Goal: Transaction & Acquisition: Purchase product/service

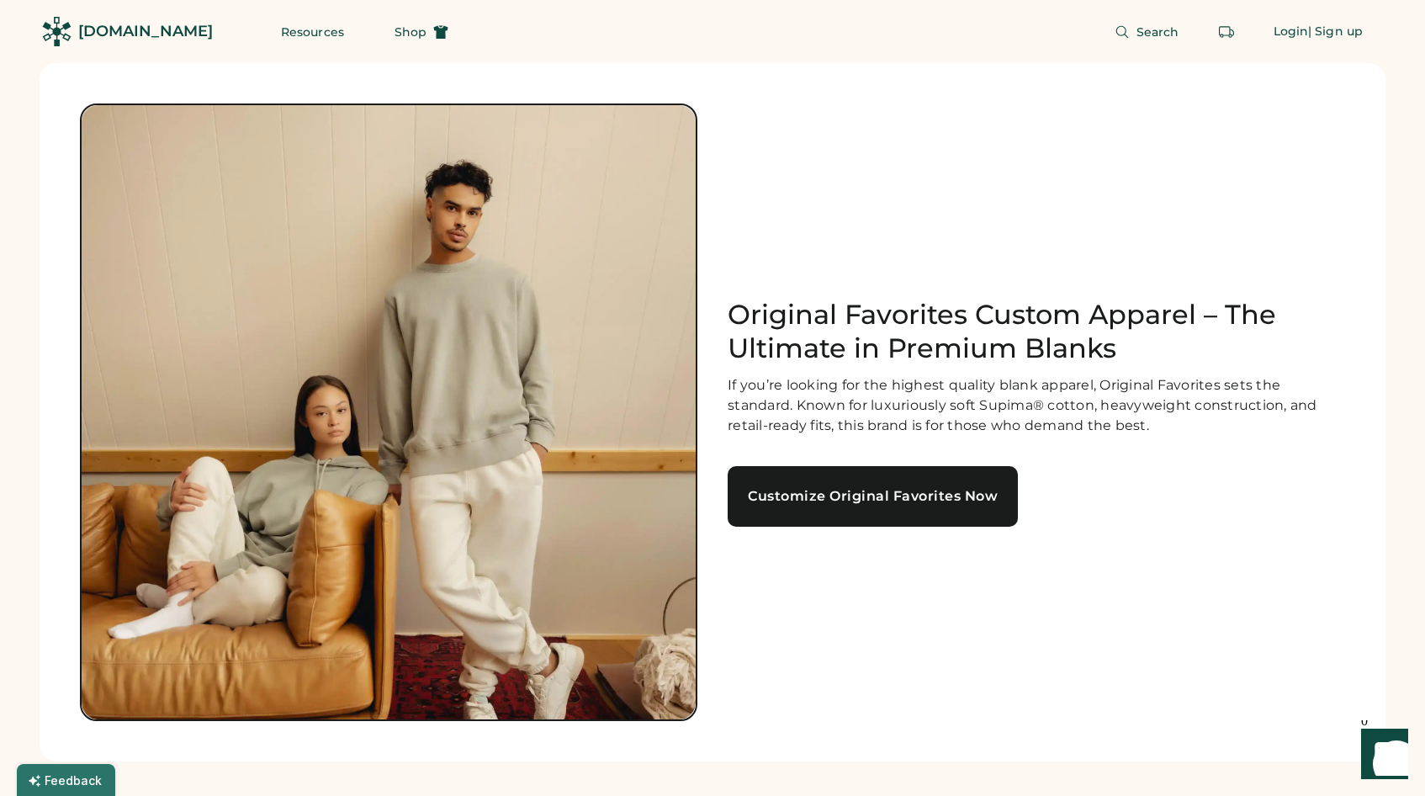
click at [891, 498] on div "Customize Original Favorites Now" at bounding box center [873, 495] width 250 height 13
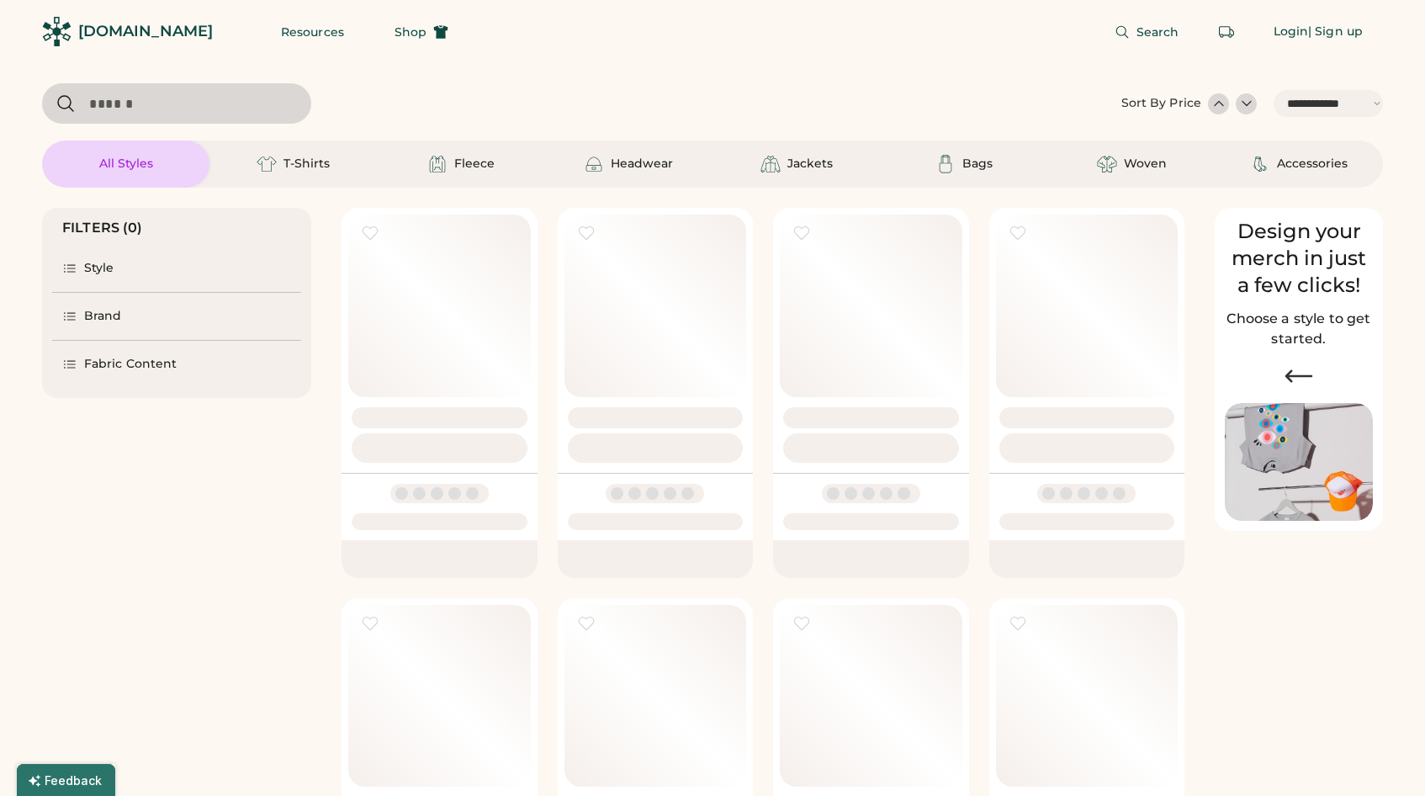
select select "*****"
select select "*"
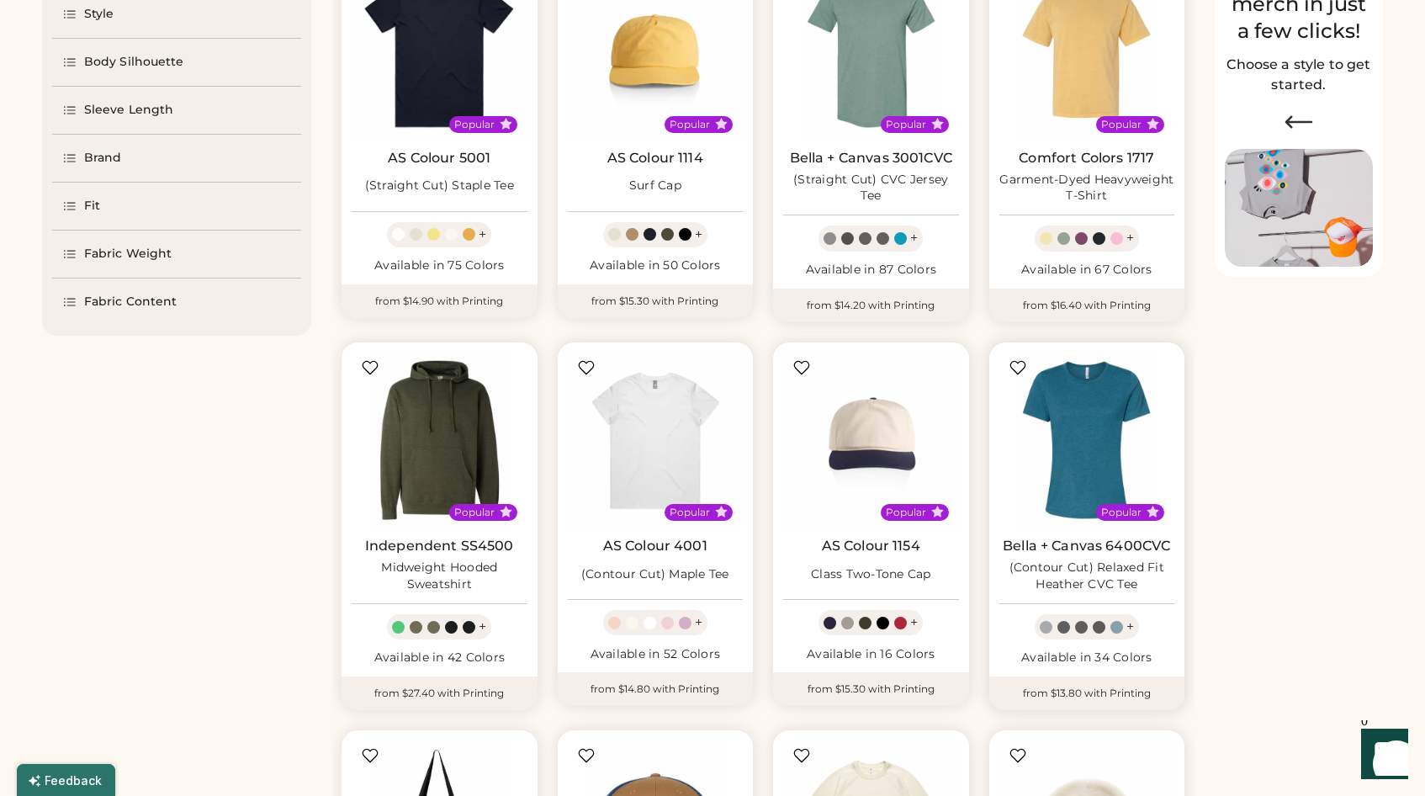
select select "*****"
select select "*"
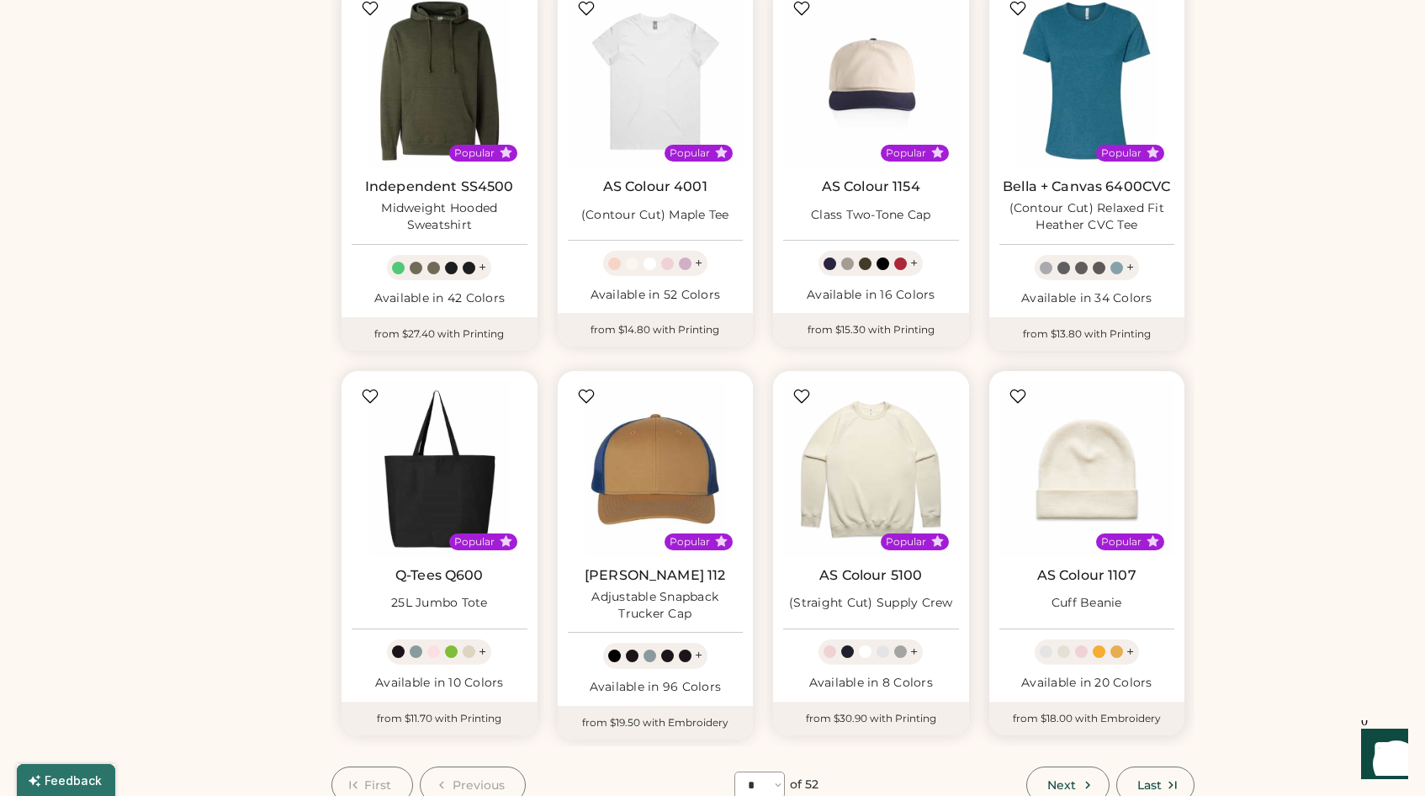
scroll to position [657, 0]
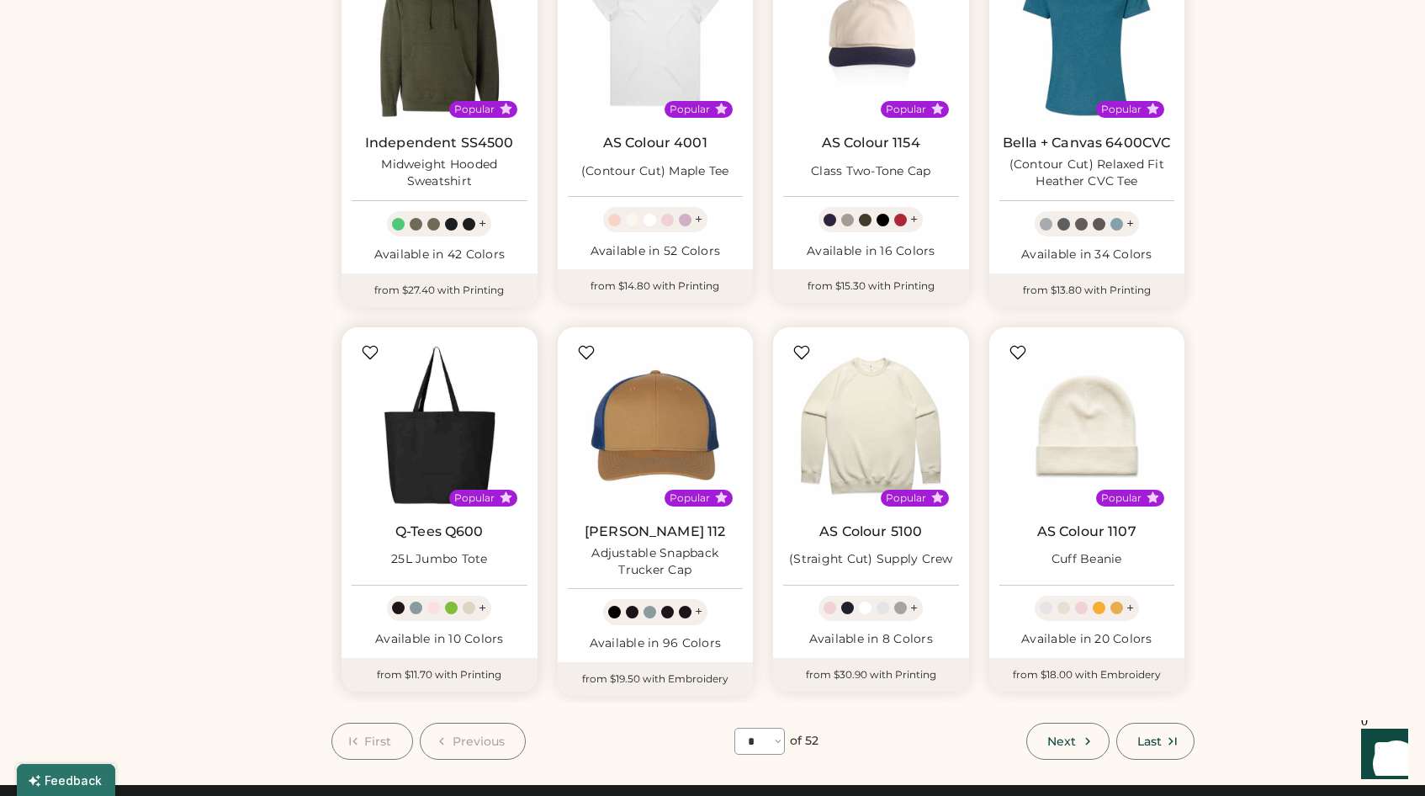
click at [420, 452] on img at bounding box center [440, 425] width 176 height 176
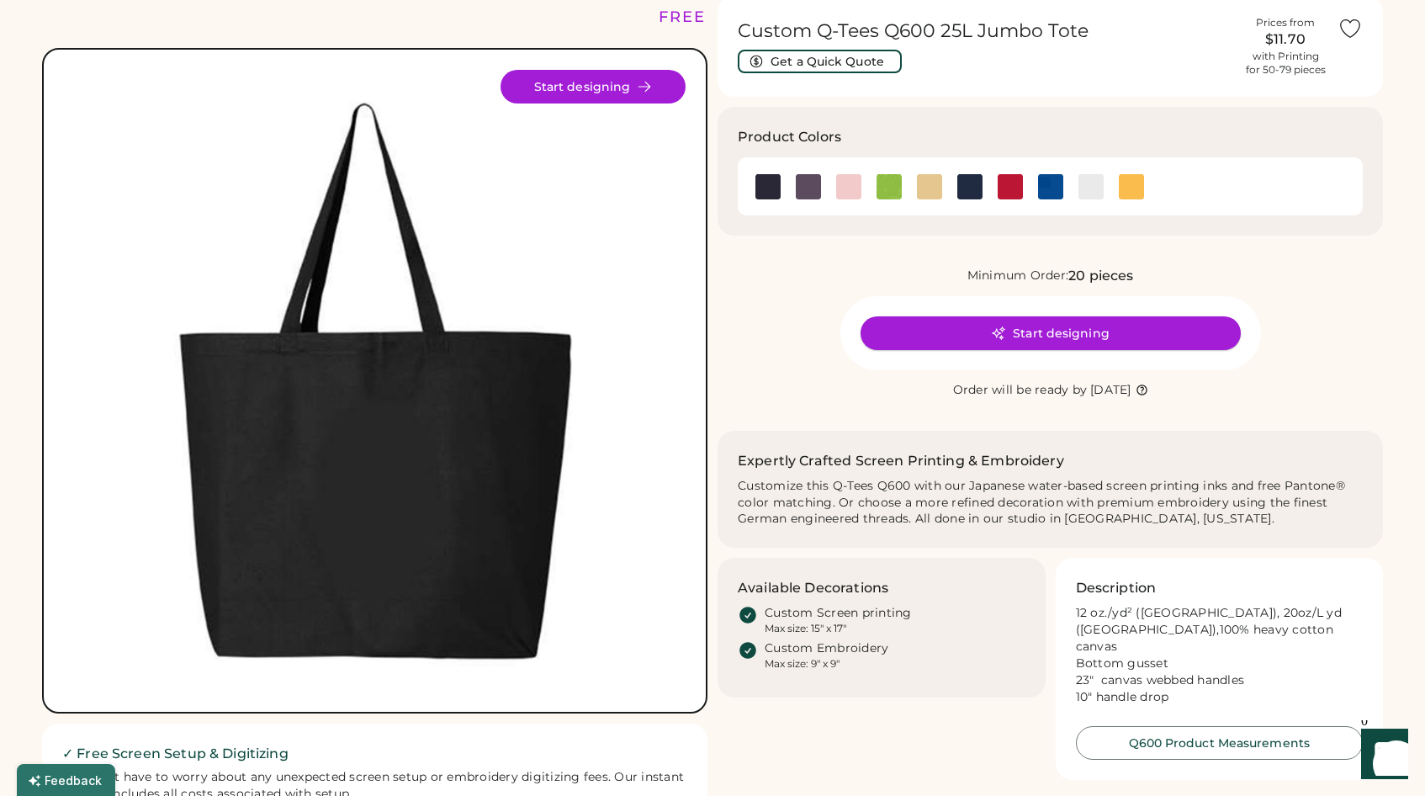
scroll to position [70, 0]
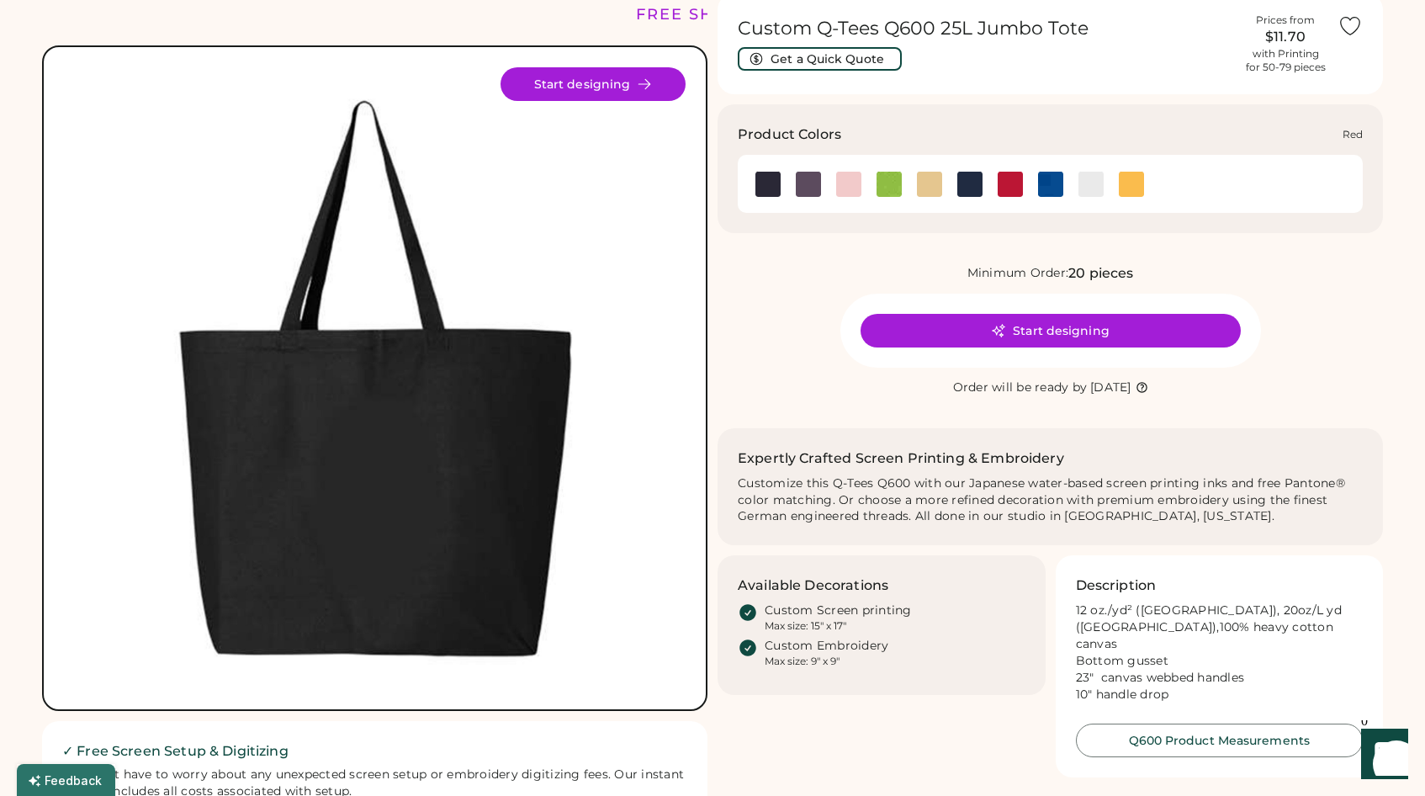
click at [1008, 184] on img at bounding box center [1009, 184] width 25 height 25
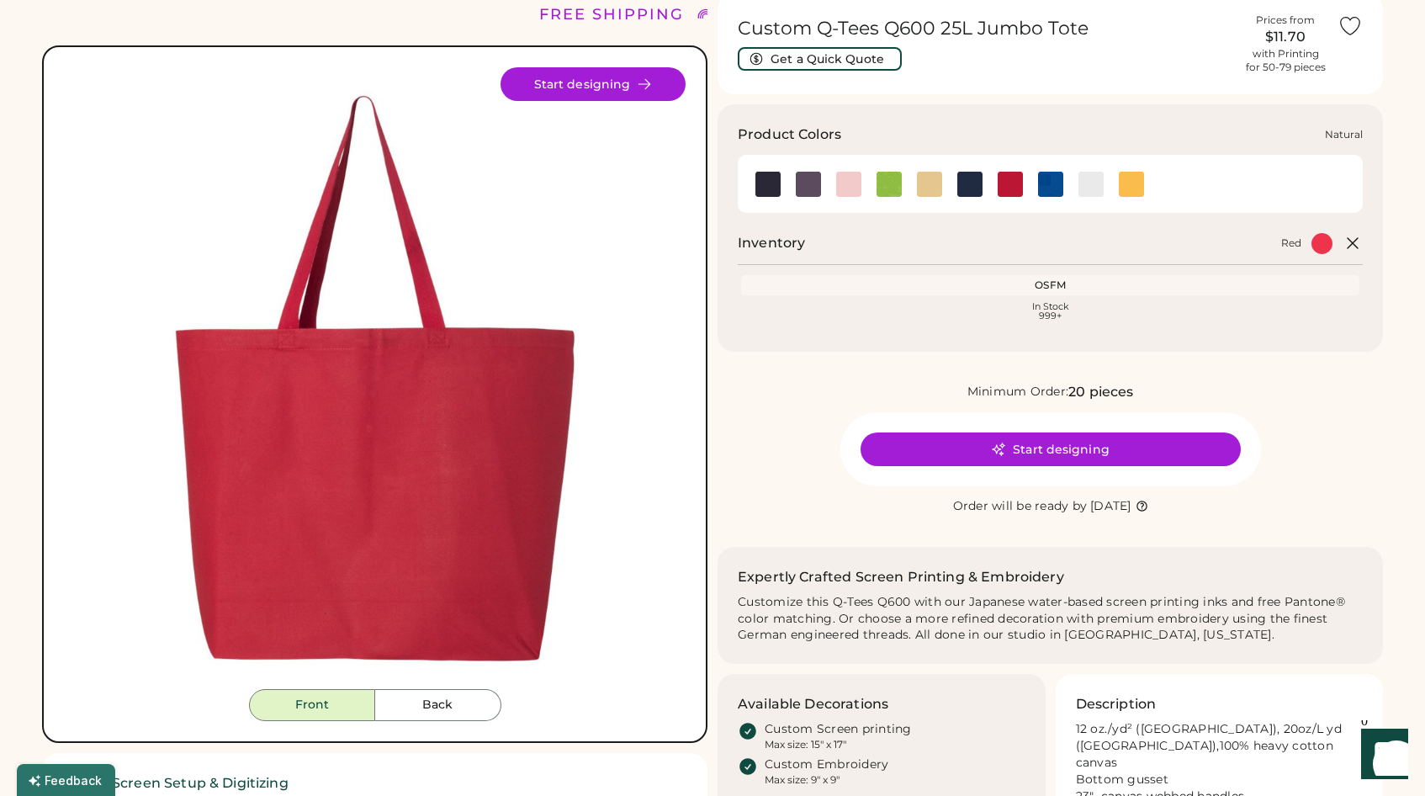
click at [924, 188] on img at bounding box center [929, 184] width 25 height 25
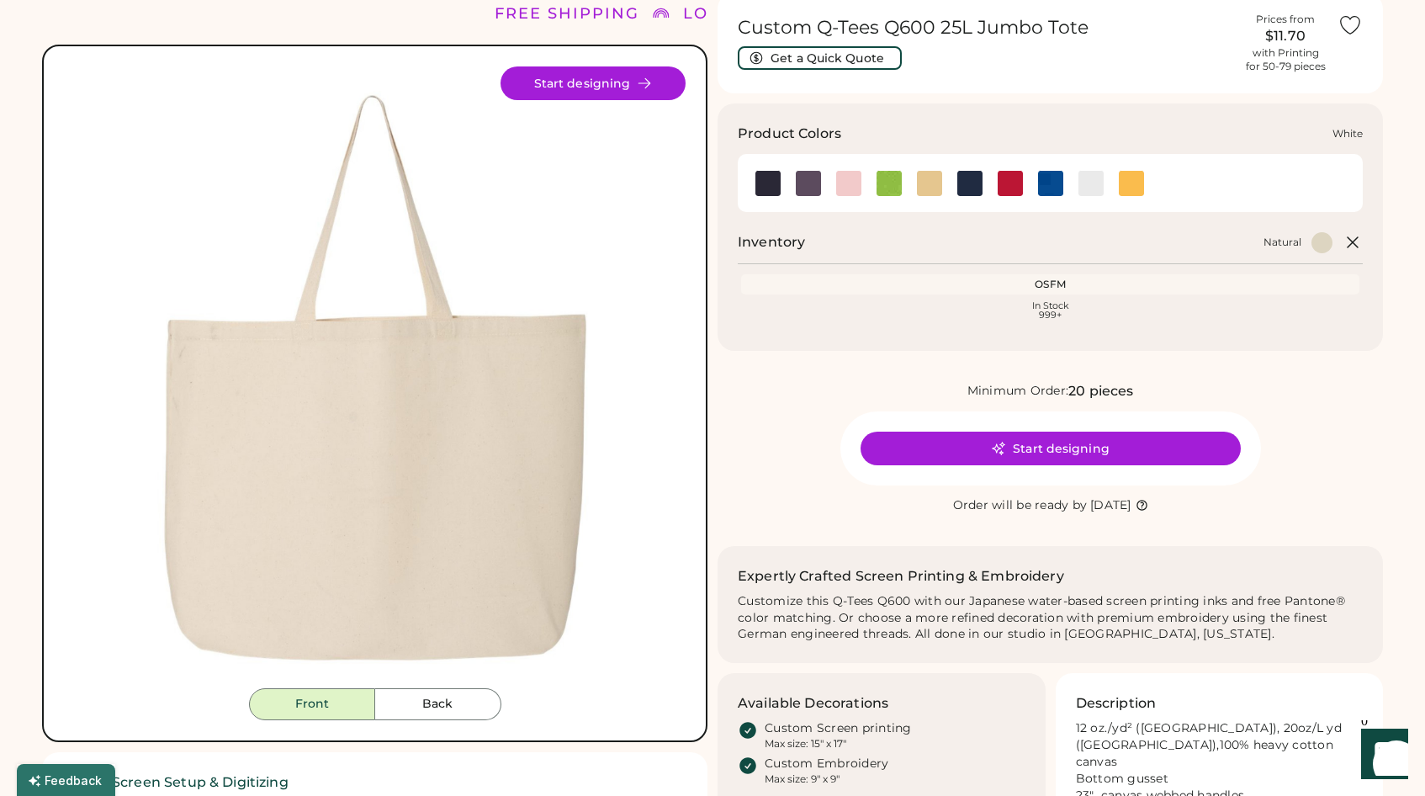
click at [1097, 188] on img at bounding box center [1090, 183] width 25 height 25
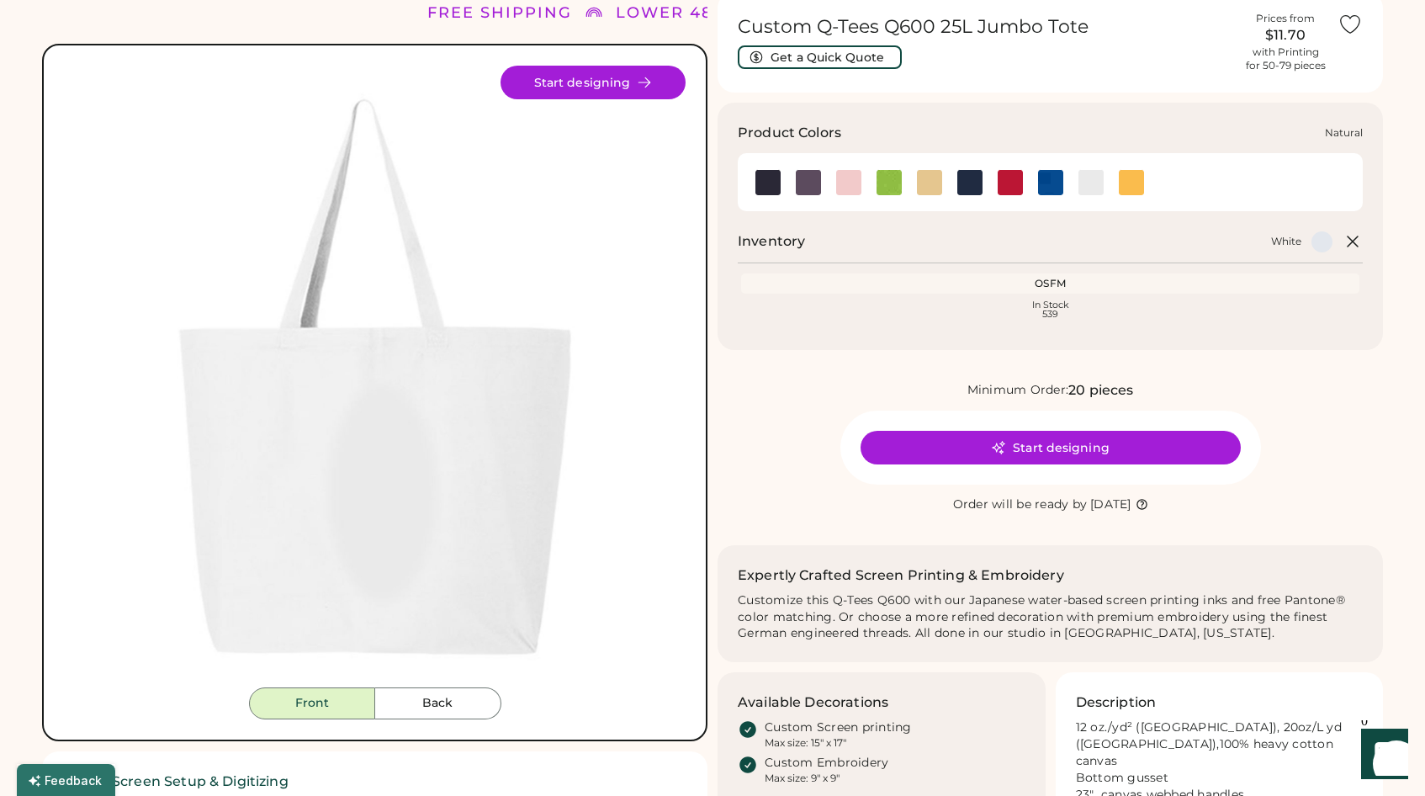
click at [935, 185] on img at bounding box center [929, 182] width 25 height 25
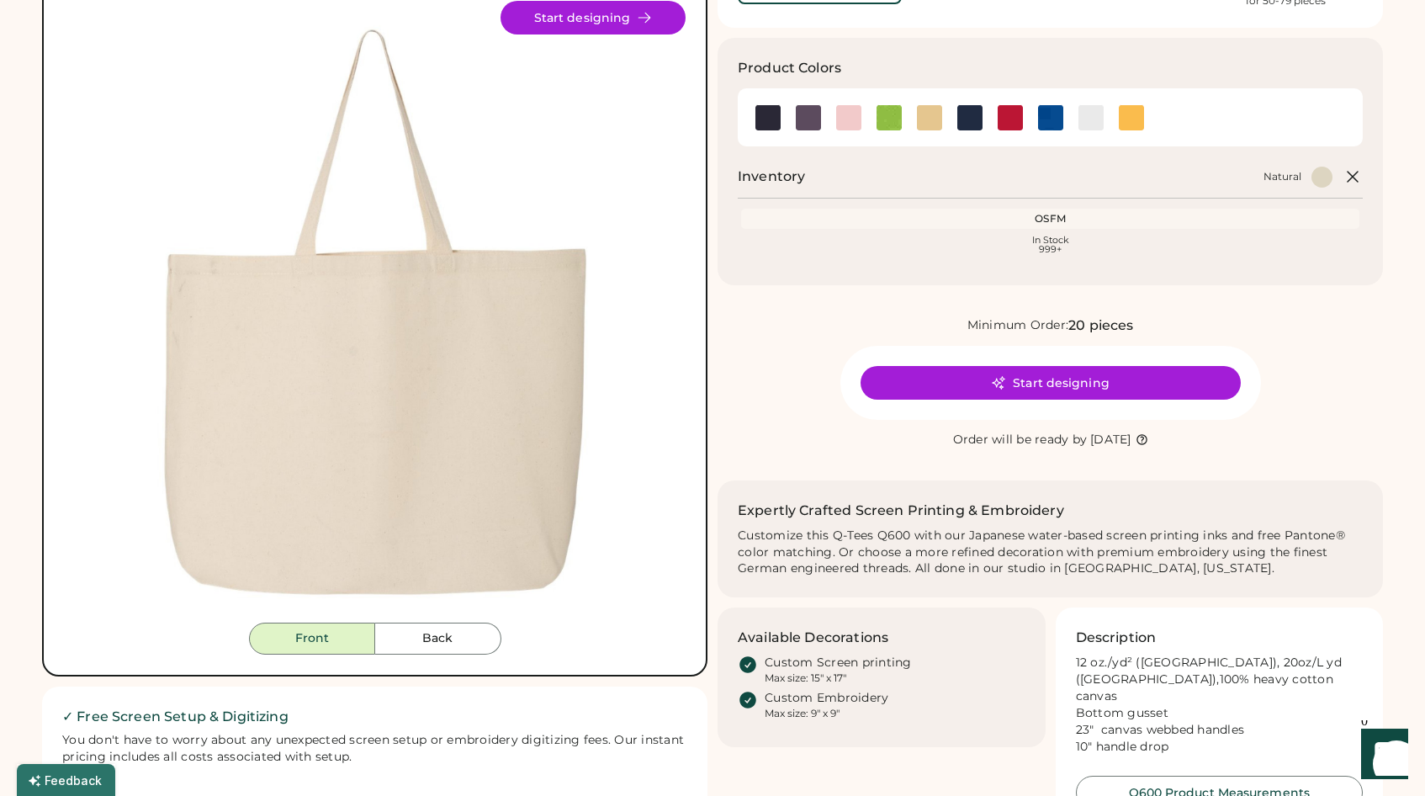
scroll to position [137, 0]
click at [1175, 373] on button "Start designing" at bounding box center [1050, 382] width 380 height 34
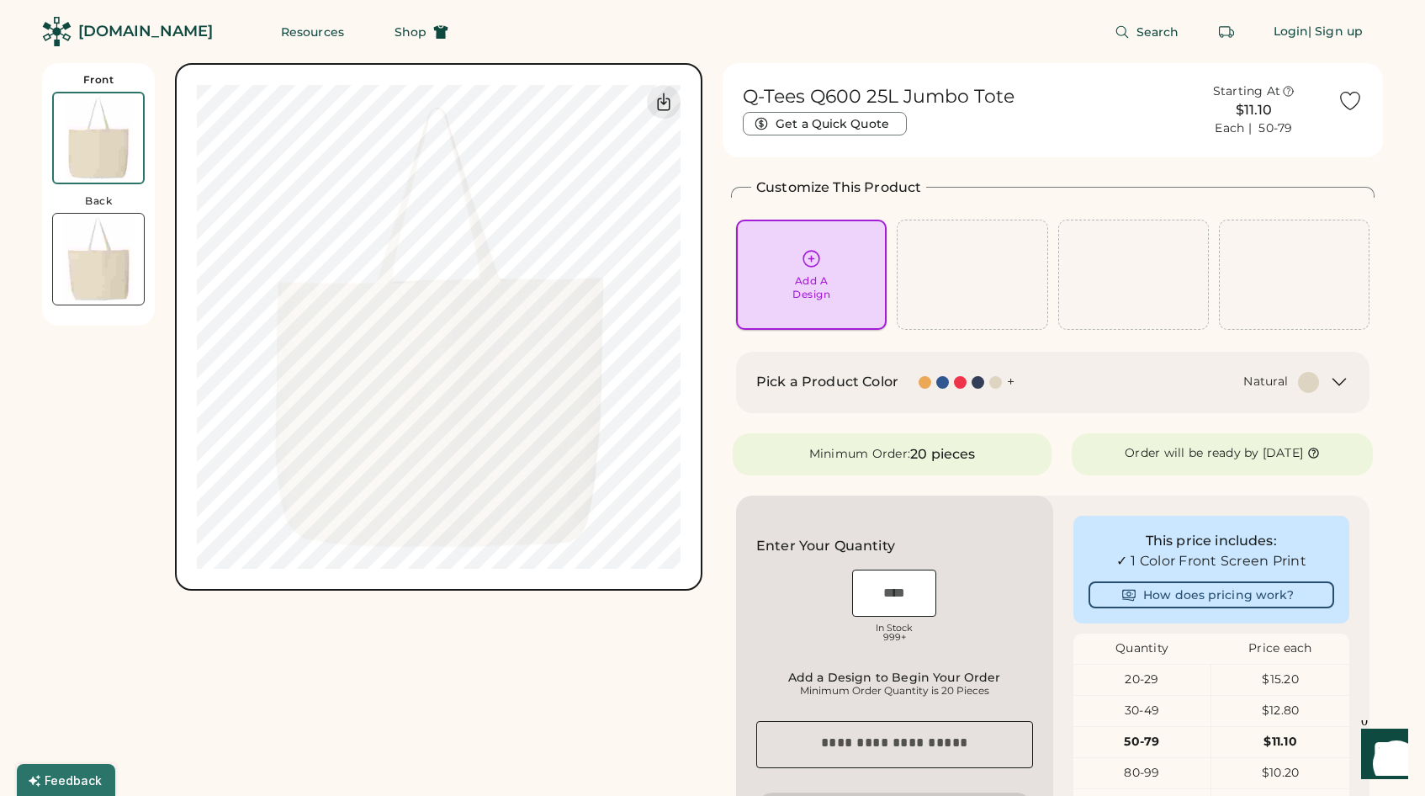
click at [838, 271] on div "Add A Design" at bounding box center [811, 274] width 127 height 53
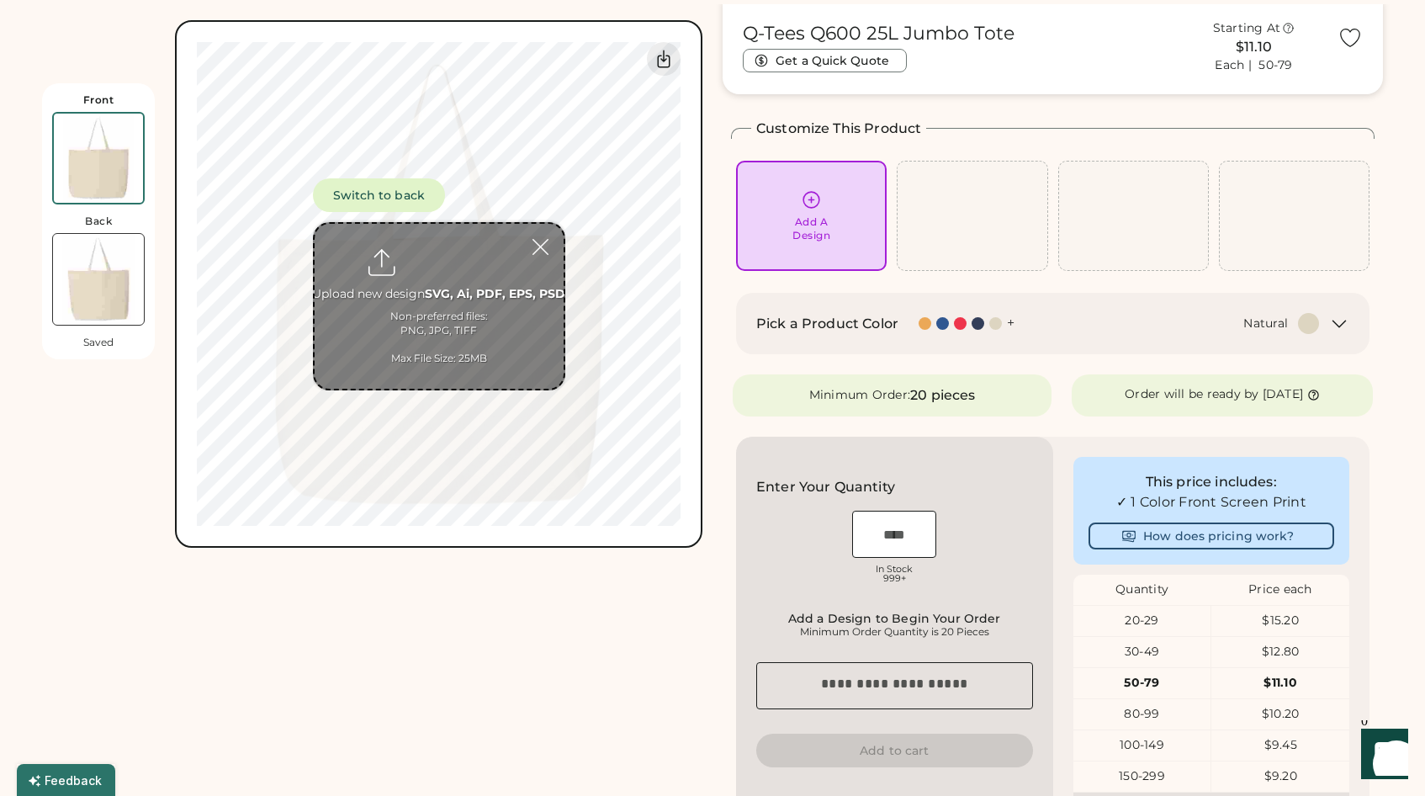
scroll to position [63, 0]
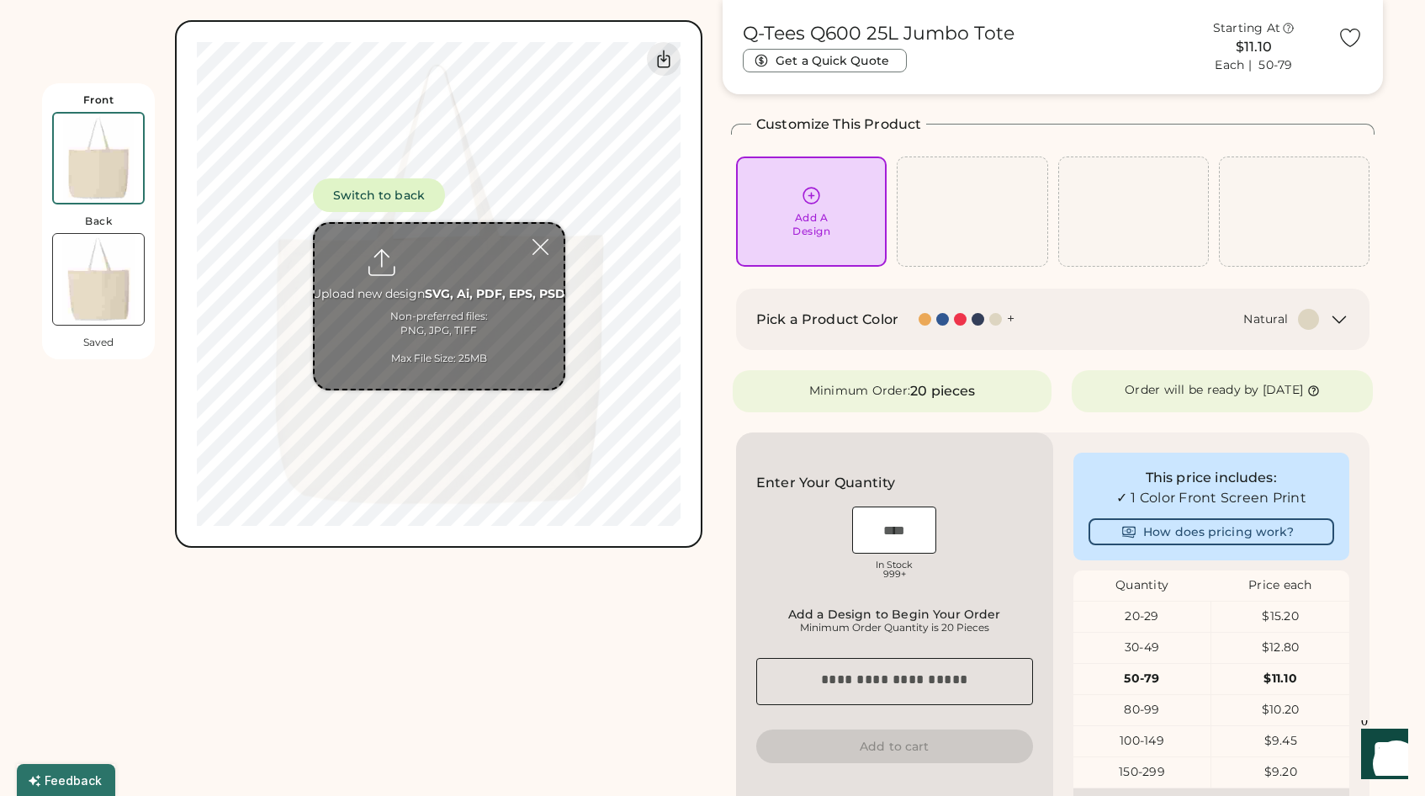
click at [822, 219] on div "Add A Design" at bounding box center [811, 224] width 38 height 27
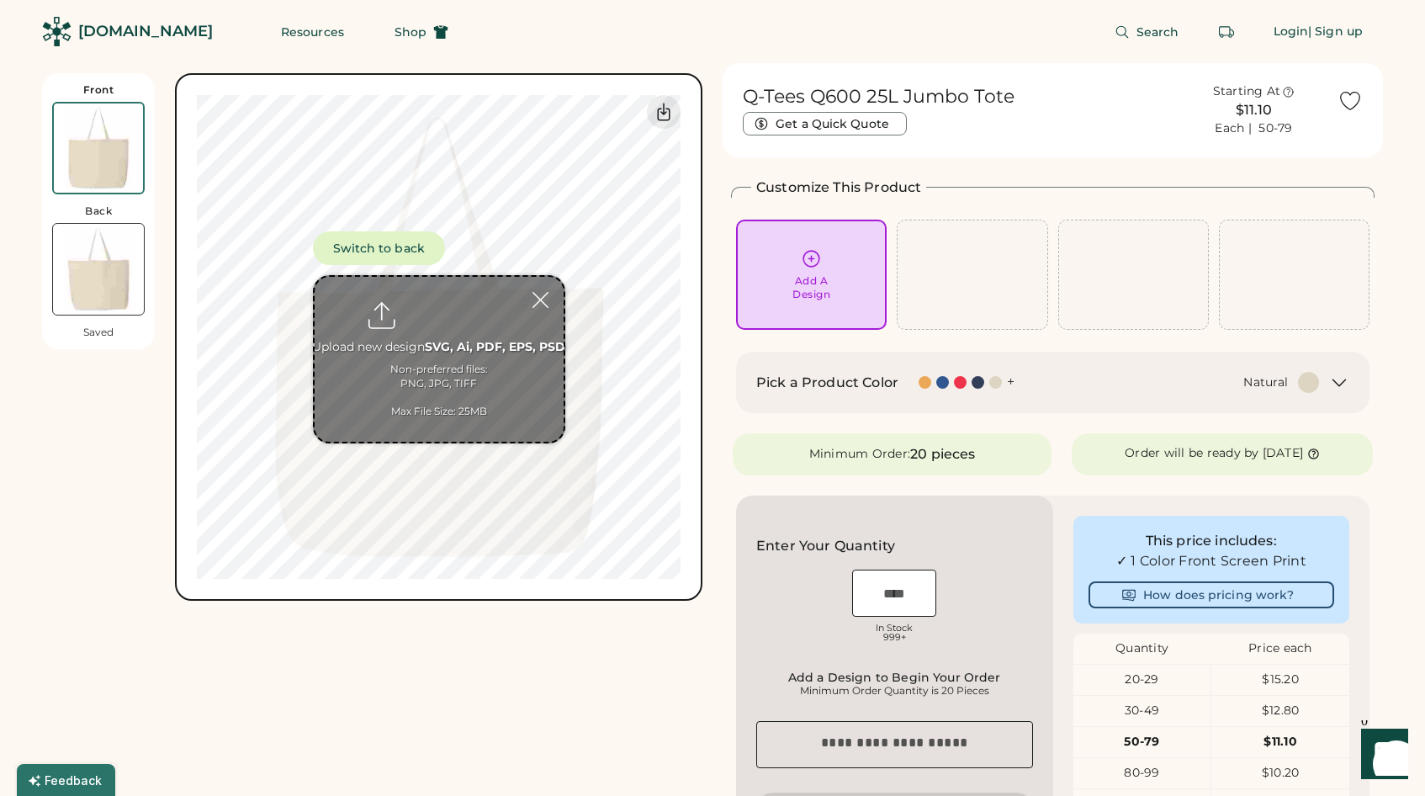
click at [456, 333] on input "file" at bounding box center [439, 359] width 249 height 165
type input "**********"
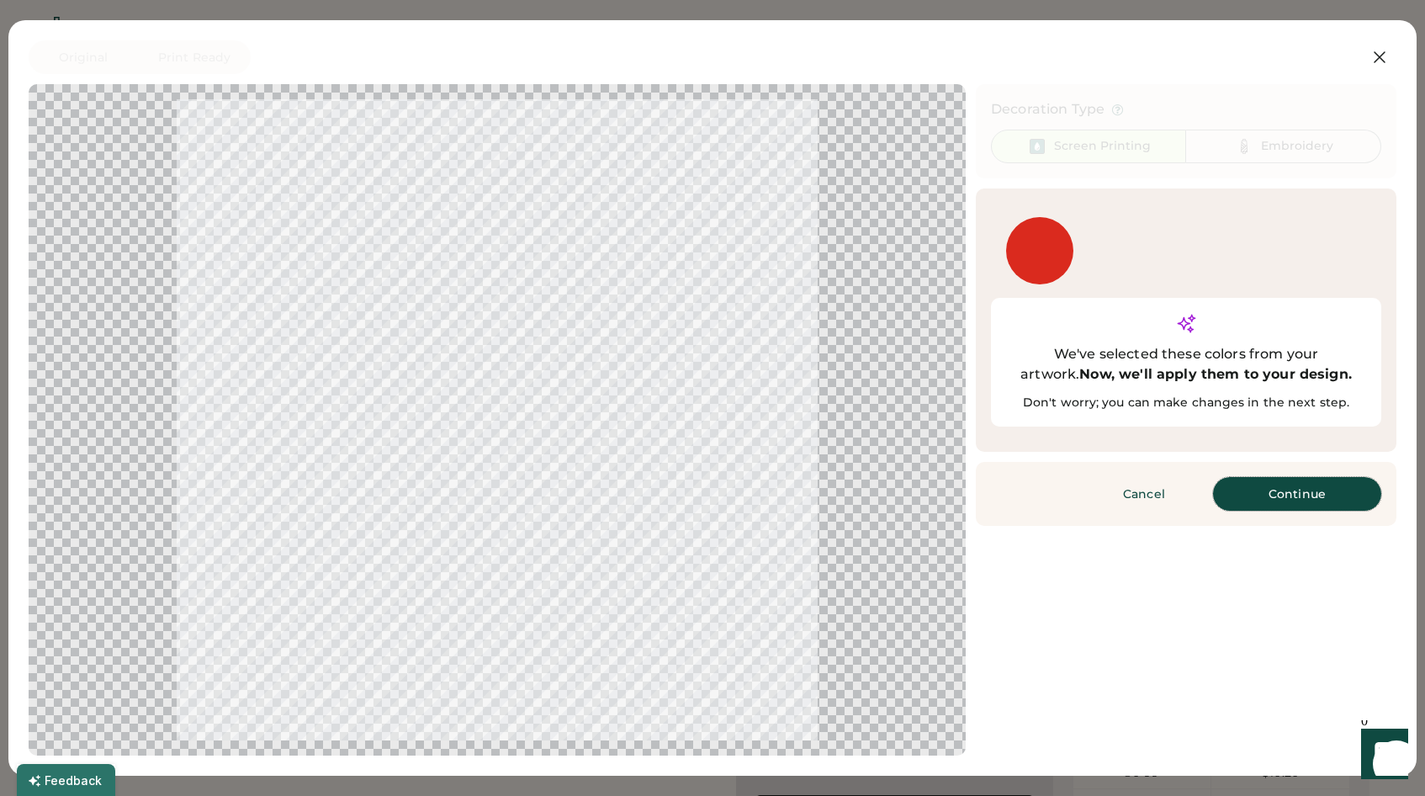
click at [1334, 477] on button "Continue" at bounding box center [1297, 494] width 168 height 34
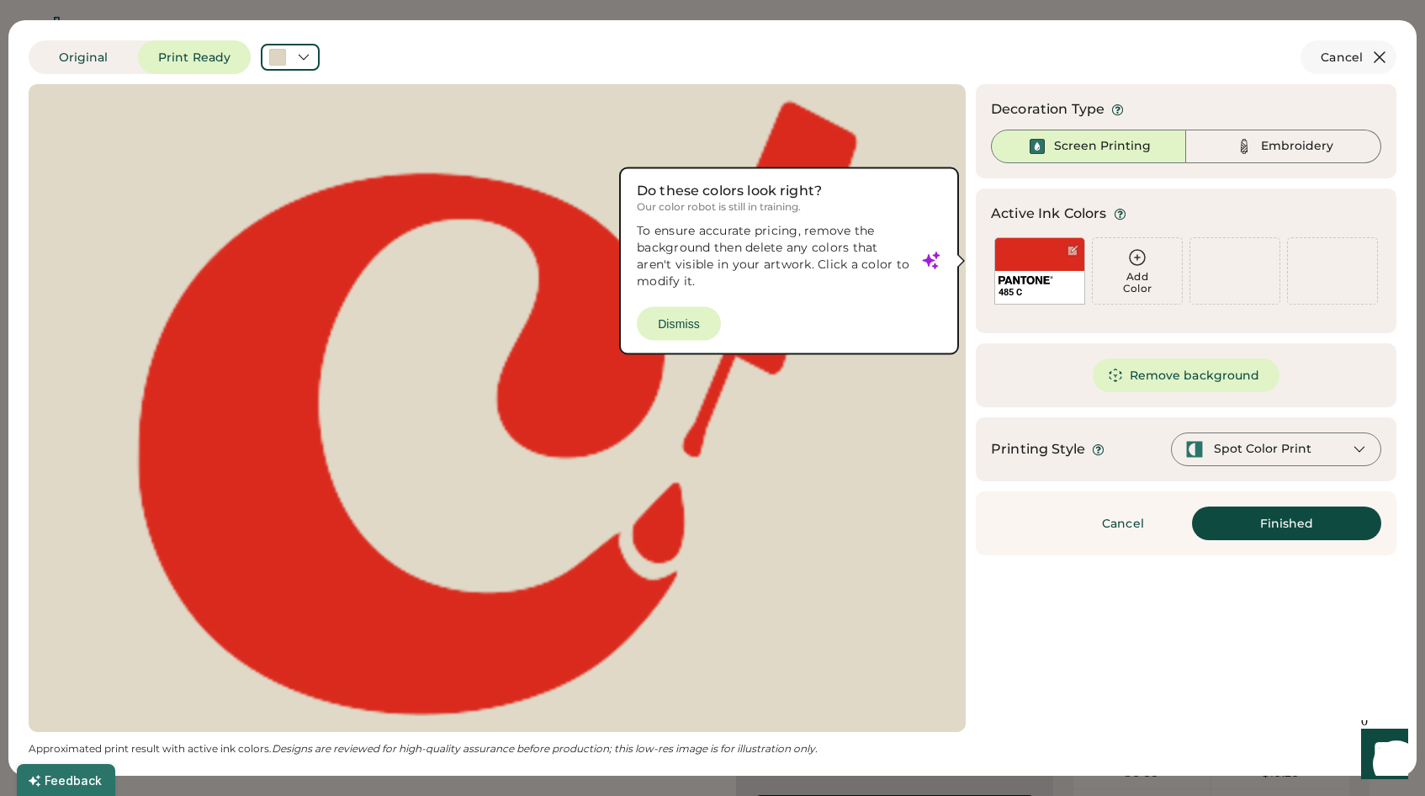
click at [1380, 56] on icon at bounding box center [1379, 57] width 10 height 10
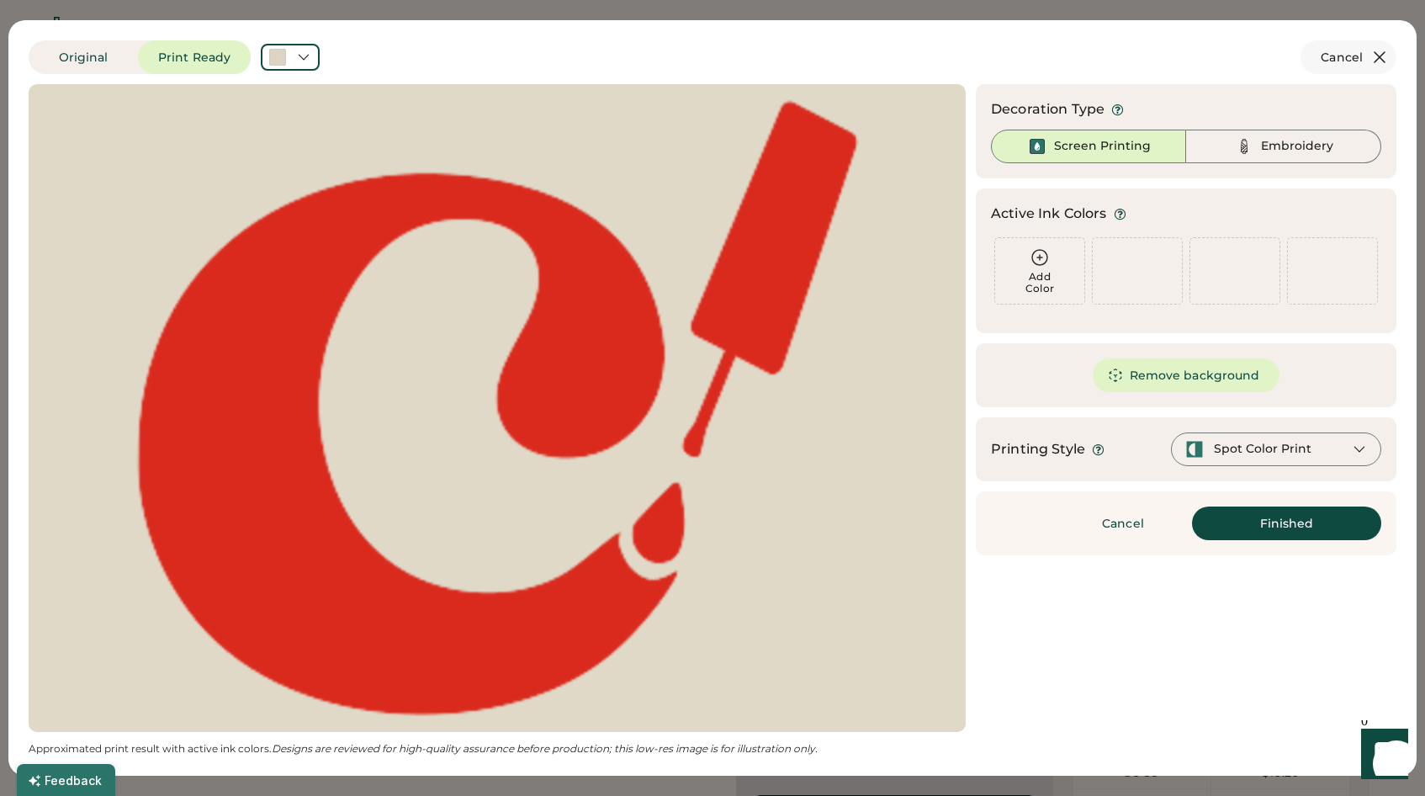
click at [1380, 53] on icon at bounding box center [1379, 57] width 20 height 20
